Goal: Communication & Community: Ask a question

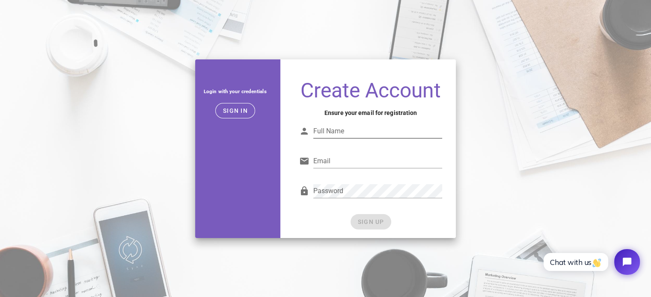
click at [332, 124] on div "Full Name" at bounding box center [377, 131] width 129 height 14
type input "Nik"
type input "ju"
click at [332, 130] on input "Nik" at bounding box center [377, 131] width 129 height 14
type input "[PERSON_NAME]"
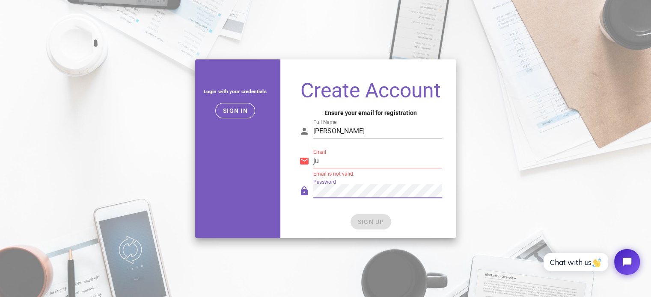
click at [332, 167] on input "ju" at bounding box center [377, 161] width 129 height 14
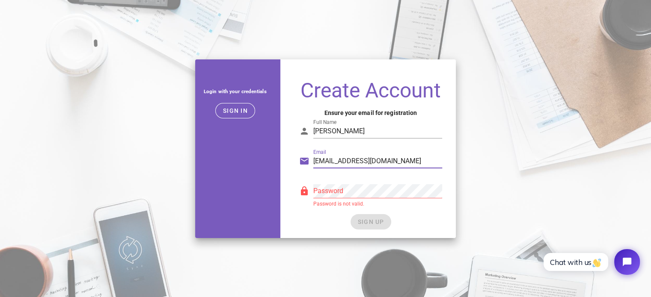
type input "[EMAIL_ADDRESS][DOMAIN_NAME]"
click at [332, 198] on div "Password Password is not valid." at bounding box center [377, 195] width 129 height 23
click at [391, 212] on div "Password" at bounding box center [371, 195] width 154 height 35
click at [382, 220] on span "SIGN UP" at bounding box center [370, 222] width 27 height 7
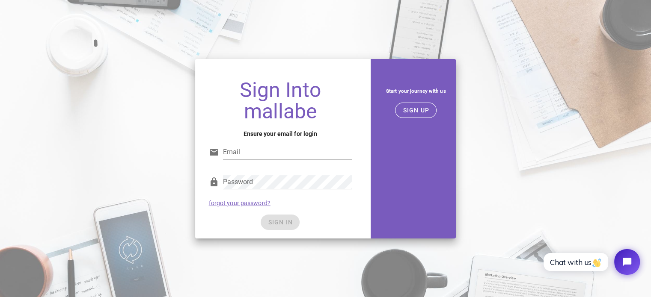
click at [236, 148] on input "Email" at bounding box center [287, 152] width 129 height 14
paste input "[EMAIL_ADDRESS][DOMAIN_NAME]"
type input "[EMAIL_ADDRESS][DOMAIN_NAME]"
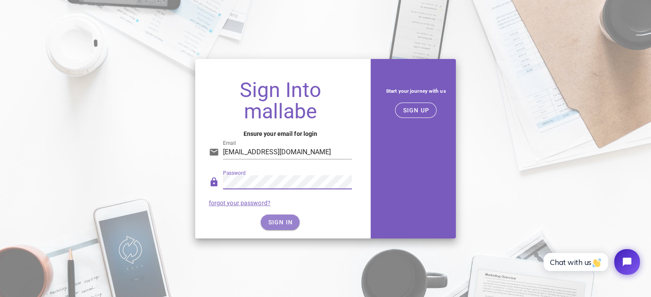
click at [283, 222] on span "SIGN IN" at bounding box center [279, 222] width 25 height 7
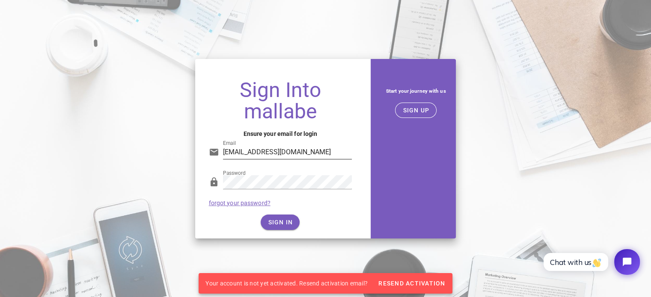
click at [300, 158] on input "[EMAIL_ADDRESS][DOMAIN_NAME]" at bounding box center [287, 152] width 129 height 14
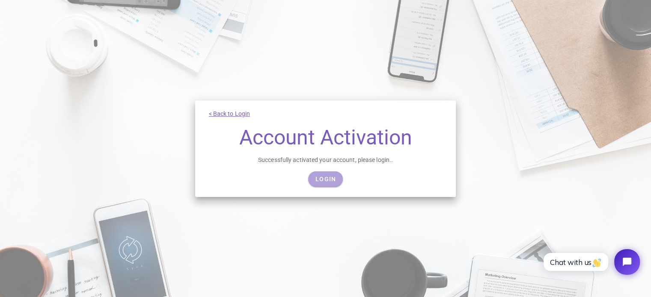
click at [323, 172] on link "Login" at bounding box center [325, 179] width 35 height 15
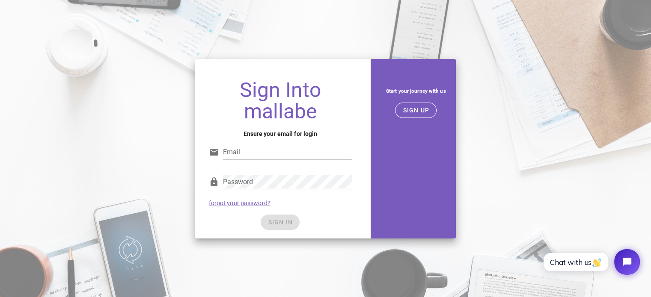
click at [305, 145] on input "Email" at bounding box center [287, 152] width 129 height 14
paste input "justmort2016@gmail.com"
type input "justmort2016@gmail.com"
click at [344, 219] on div "SIGN IN" at bounding box center [280, 222] width 143 height 15
click at [293, 232] on div "Sign Into mallabe Ensure your email for login Email justmort2016@gmail.com Pass…" at bounding box center [280, 156] width 171 height 166
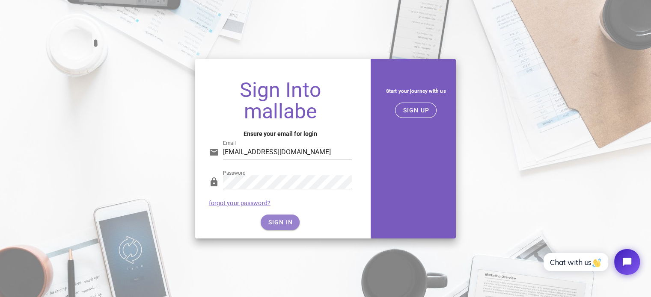
click at [264, 222] on button "SIGN IN" at bounding box center [280, 222] width 39 height 15
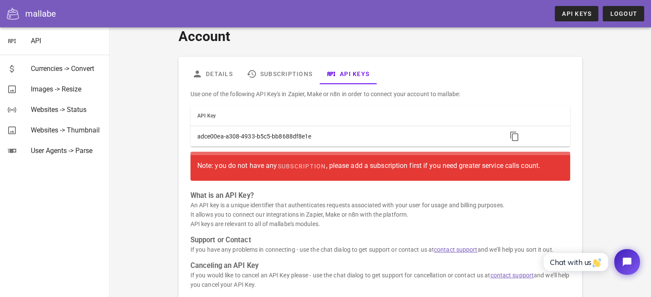
scroll to position [11, 0]
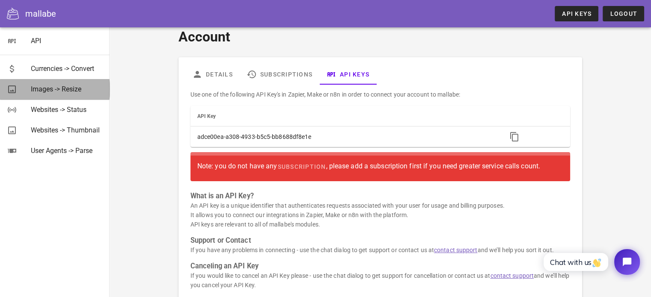
click at [78, 90] on div "Images -> Resize" at bounding box center [67, 89] width 72 height 8
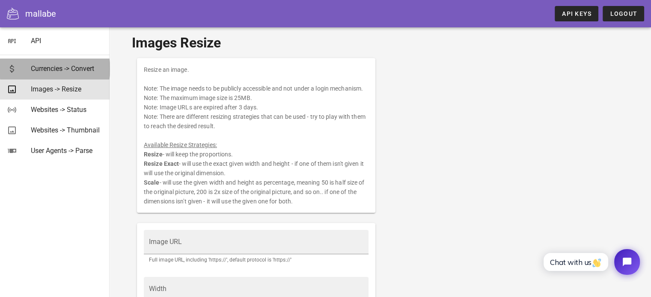
click at [77, 68] on div "Currencies -> Convert" at bounding box center [67, 69] width 72 height 8
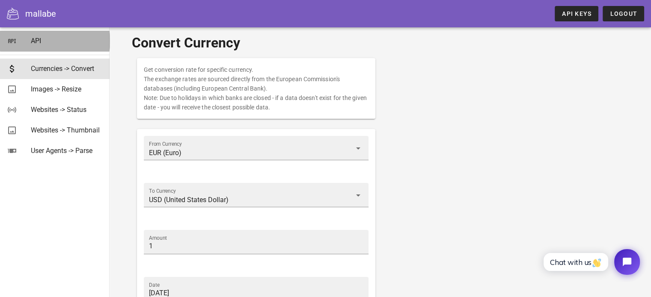
click at [88, 40] on div "API" at bounding box center [67, 41] width 72 height 8
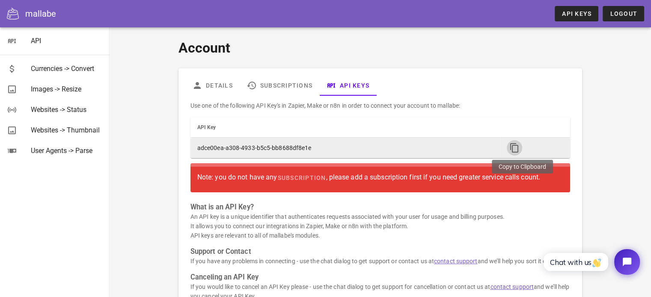
click at [516, 148] on icon "button" at bounding box center [514, 148] width 10 height 10
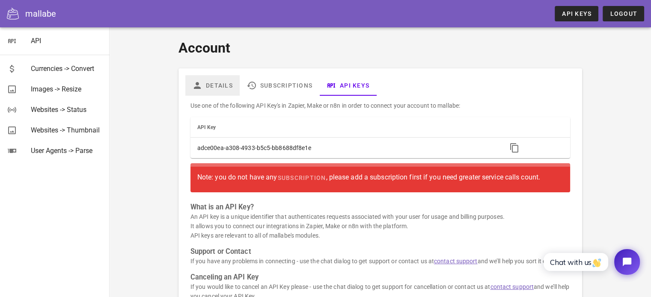
click at [225, 89] on link "Details" at bounding box center [212, 85] width 54 height 21
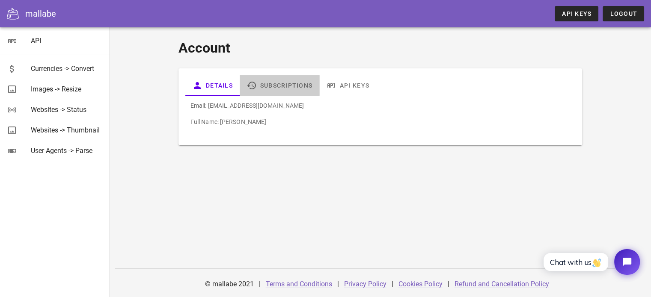
click at [269, 85] on link "Subscriptions" at bounding box center [280, 85] width 80 height 21
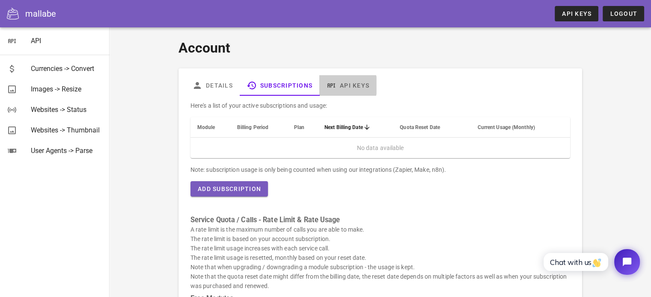
click at [348, 79] on link "API Keys" at bounding box center [347, 85] width 57 height 21
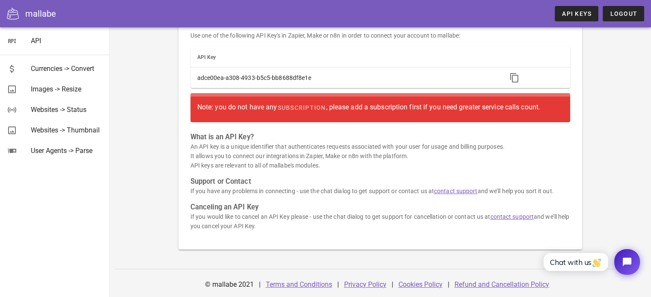
scroll to position [67, 0]
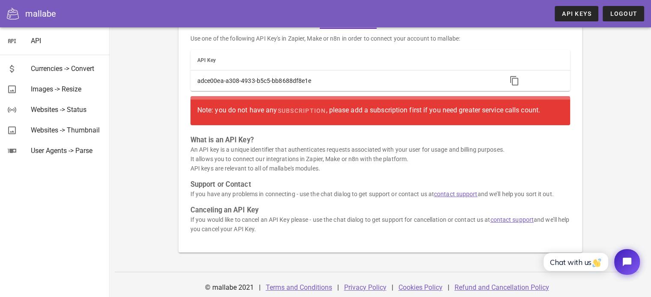
click at [279, 151] on p "An API key is a unique identifier that authenticates requests associated with y…" at bounding box center [379, 159] width 379 height 28
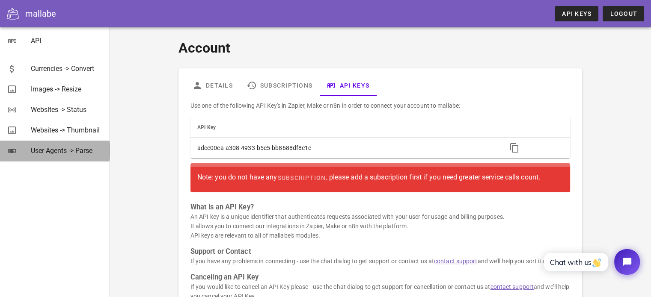
click at [81, 143] on div "User Agents -> Parse" at bounding box center [67, 151] width 72 height 18
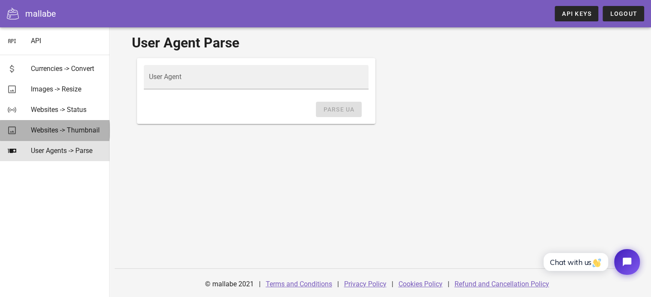
click at [86, 133] on div "Websites -> Thumbnail" at bounding box center [67, 130] width 72 height 8
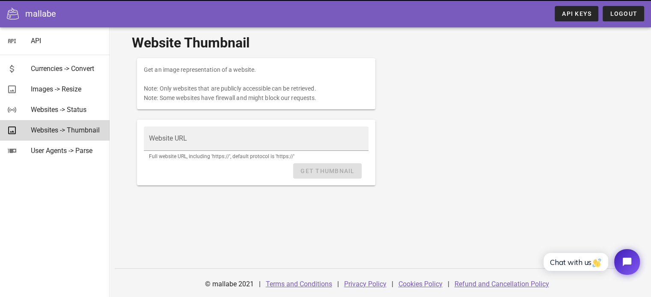
click at [89, 128] on div "Websites -> Thumbnail" at bounding box center [67, 130] width 72 height 8
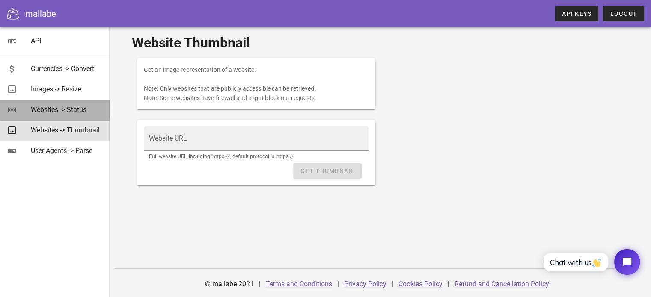
click at [88, 116] on div "Websites -> Status" at bounding box center [67, 110] width 72 height 18
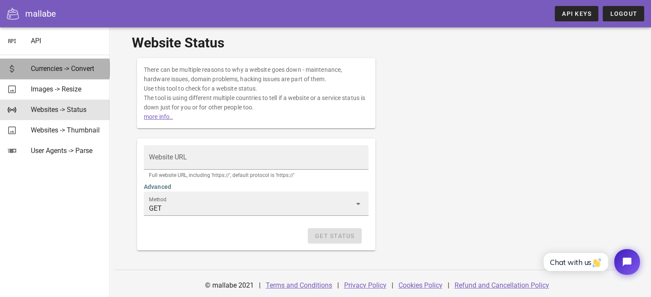
click at [83, 73] on div "Currencies -> Convert" at bounding box center [67, 68] width 72 height 18
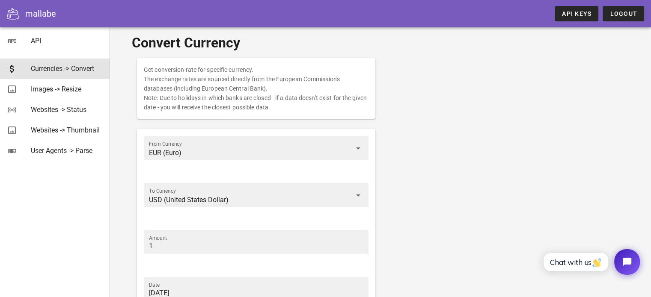
click at [25, 16] on div "mallabe" at bounding box center [40, 13] width 31 height 13
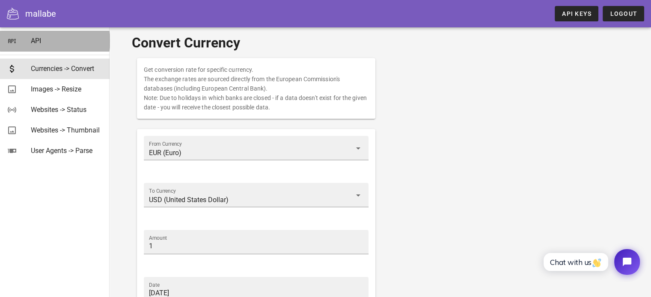
click at [31, 46] on div "API" at bounding box center [67, 41] width 72 height 18
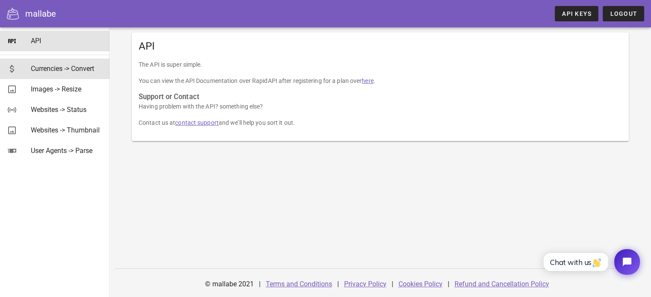
click at [43, 76] on div "Currencies -> Convert" at bounding box center [67, 68] width 72 height 18
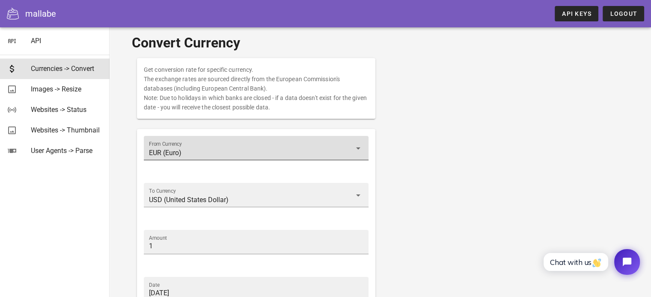
scroll to position [87, 0]
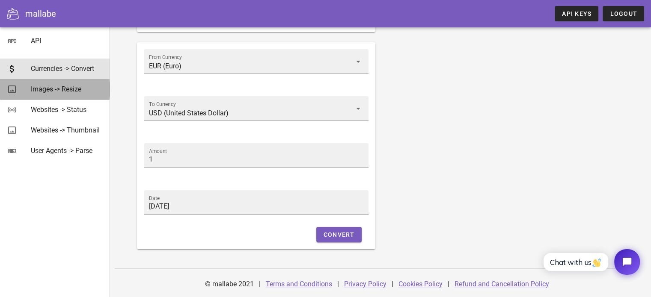
click at [51, 80] on link "Images -> Resize" at bounding box center [55, 89] width 110 height 21
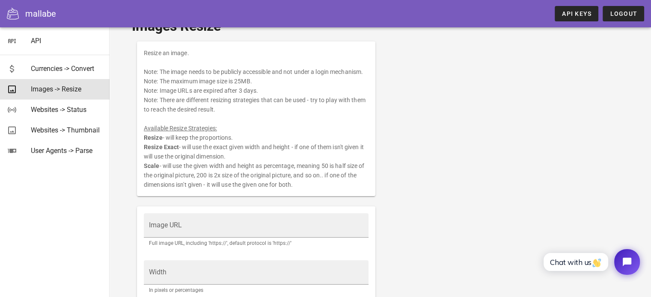
scroll to position [180, 0]
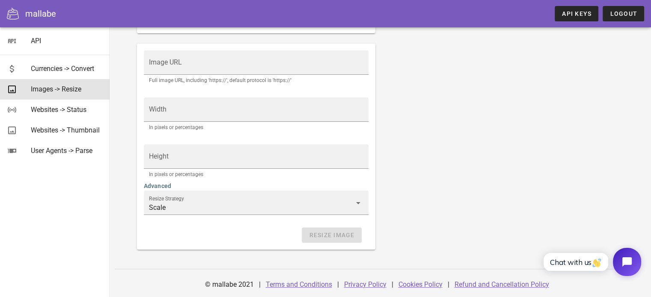
click at [625, 267] on icon "Open chat widget" at bounding box center [631, 262] width 13 height 13
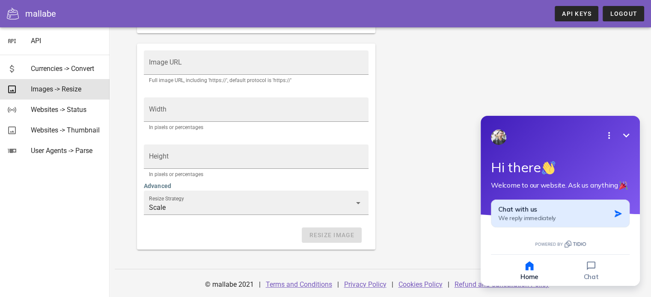
click at [598, 213] on div "Chat with us We reply immediately" at bounding box center [554, 213] width 112 height 17
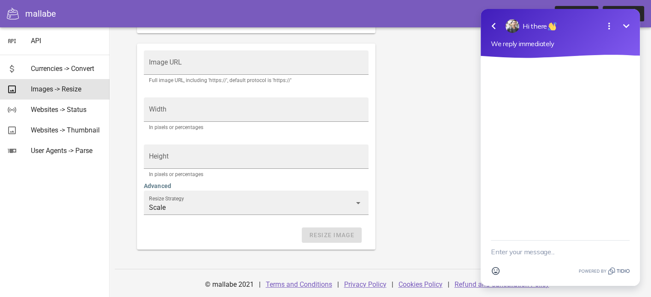
click at [545, 251] on textarea "New message" at bounding box center [560, 252] width 139 height 22
type textarea "barcode"
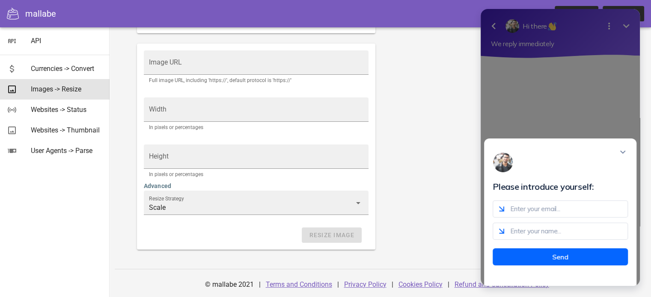
click at [625, 165] on div at bounding box center [559, 162] width 135 height 21
click at [425, 142] on div "Resize an image. Note: The image needs to be publicly accessible and not under …" at bounding box center [380, 64] width 497 height 382
